Goal: Task Accomplishment & Management: Manage account settings

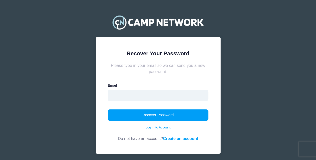
click at [174, 90] on input "email" at bounding box center [158, 96] width 101 height 12
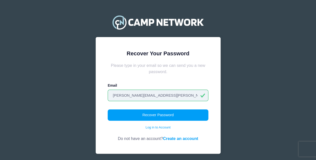
type input "matthew.robie.lee@gmail.com"
click at [108, 109] on button "Recover Password" at bounding box center [158, 115] width 101 height 12
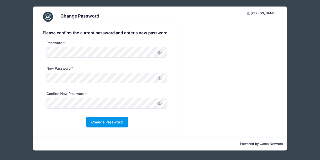
click at [109, 123] on button "Change Password" at bounding box center [107, 122] width 42 height 11
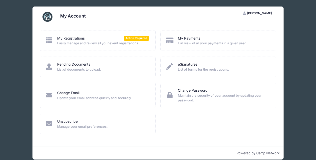
click at [64, 45] on span "Easily manage and review all your event registrations." at bounding box center [103, 43] width 92 height 5
click at [65, 43] on span "Easily manage and review all your event registrations." at bounding box center [103, 43] width 92 height 5
click at [102, 45] on span "Easily manage and review all your event registrations." at bounding box center [103, 43] width 92 height 5
click at [141, 39] on span "Action Required" at bounding box center [136, 38] width 25 height 5
click at [49, 40] on icon at bounding box center [49, 40] width 8 height 7
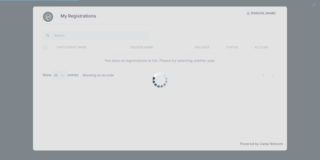
select select "50"
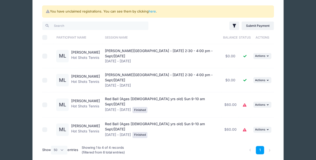
scroll to position [26, 0]
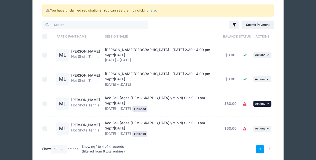
click at [269, 102] on icon "button" at bounding box center [268, 103] width 3 height 3
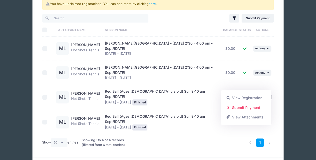
scroll to position [35, 0]
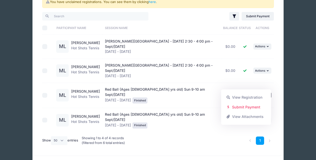
click at [298, 122] on div "My Registrations ML [PERSON_NAME] My Account Logout You have unclaimed registra…" at bounding box center [158, 69] width 301 height 209
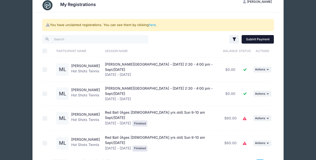
scroll to position [11, 0]
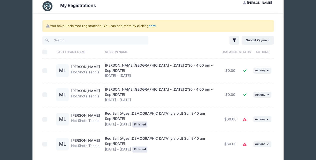
click at [152, 26] on link "here" at bounding box center [152, 26] width 7 height 4
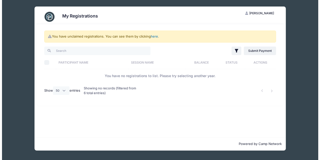
scroll to position [0, 0]
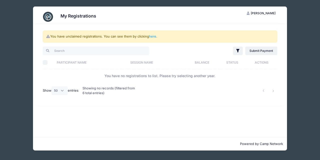
click at [0, 35] on div "My Registrations ML [PERSON_NAME] My Account Logout You have unclaimed registra…" at bounding box center [160, 80] width 320 height 160
click at [307, 55] on div "My Registrations ML [PERSON_NAME] My Account Logout You have unclaimed registra…" at bounding box center [160, 78] width 305 height 157
click at [302, 60] on div "My Registrations ML [PERSON_NAME] My Account Logout You have unclaimed registra…" at bounding box center [160, 78] width 305 height 157
drag, startPoint x: 13, startPoint y: 69, endPoint x: 23, endPoint y: 63, distance: 12.0
click at [13, 68] on div "My Registrations ML [PERSON_NAME] My Account Logout You have unclaimed registra…" at bounding box center [160, 78] width 305 height 157
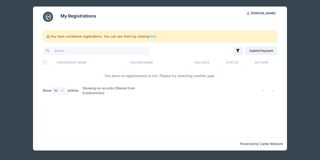
click at [268, 13] on span "[PERSON_NAME]" at bounding box center [263, 13] width 25 height 4
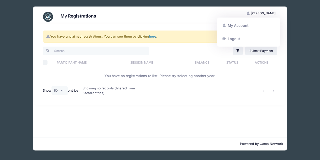
click at [155, 37] on link "here" at bounding box center [152, 36] width 7 height 4
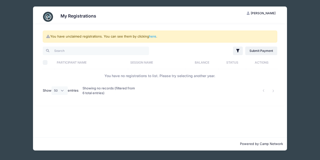
click at [292, 98] on div "My Registrations ML [PERSON_NAME] My Account Logout You have unclaimed registra…" at bounding box center [160, 78] width 305 height 157
